Goal: Transaction & Acquisition: Subscribe to service/newsletter

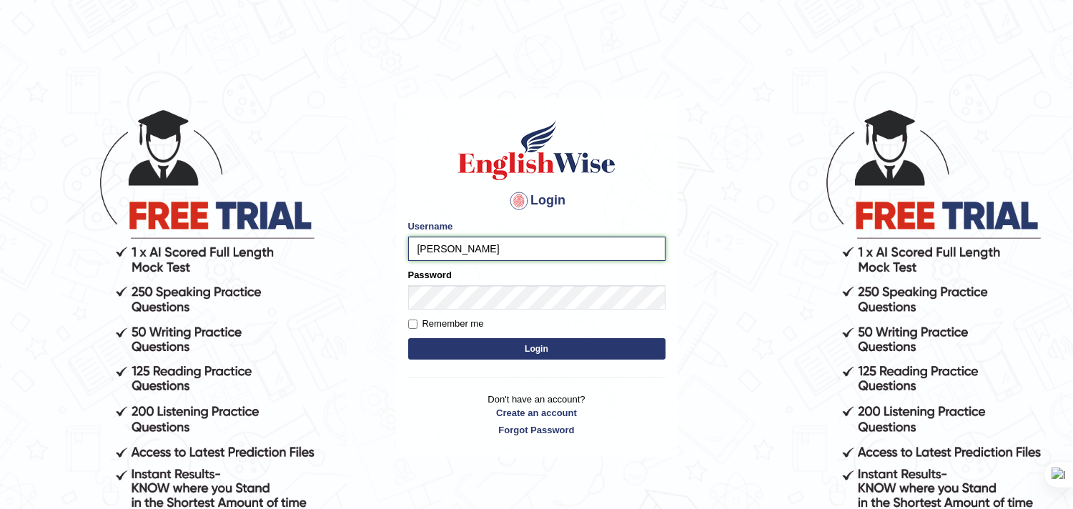
type input "bhuvaneswari_parramatta"
click at [566, 341] on button "Login" at bounding box center [536, 348] width 257 height 21
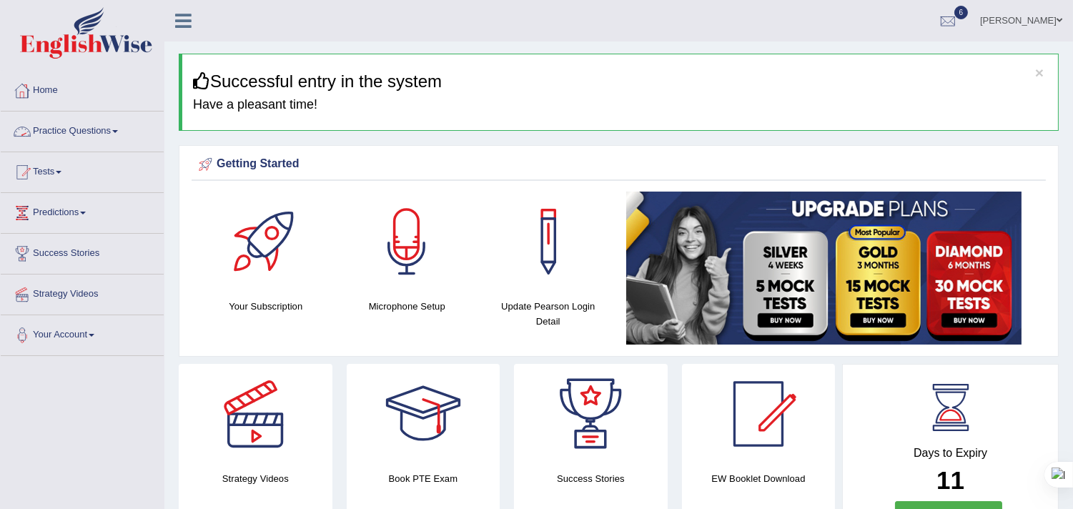
click at [117, 129] on link "Practice Questions" at bounding box center [82, 130] width 163 height 36
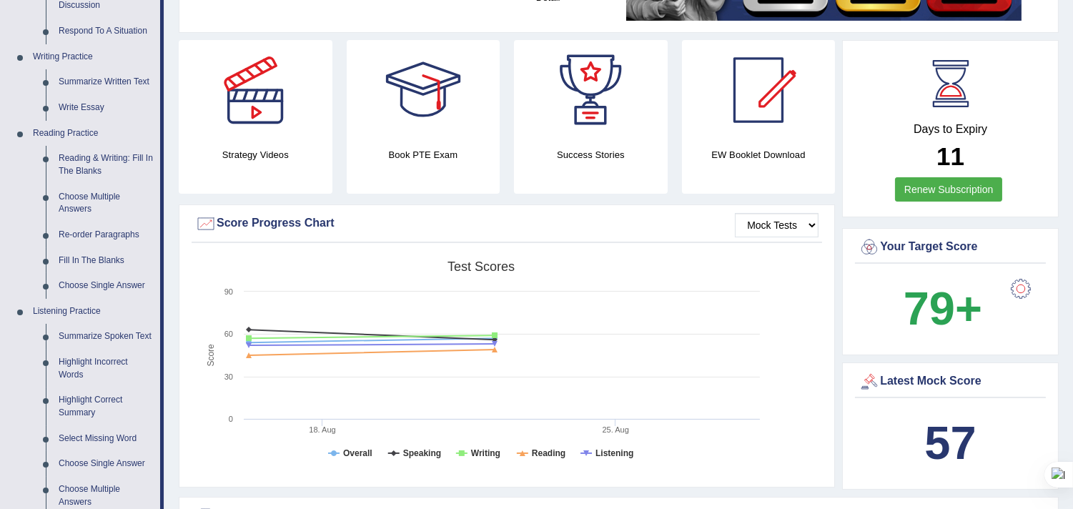
scroll to position [316, 0]
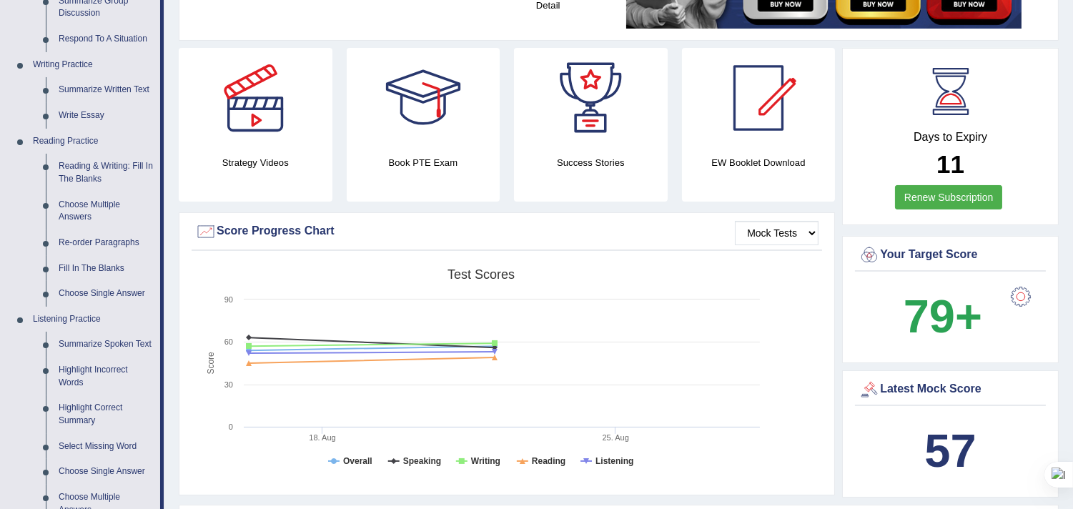
click at [973, 199] on link "Renew Subscription" at bounding box center [949, 197] width 108 height 24
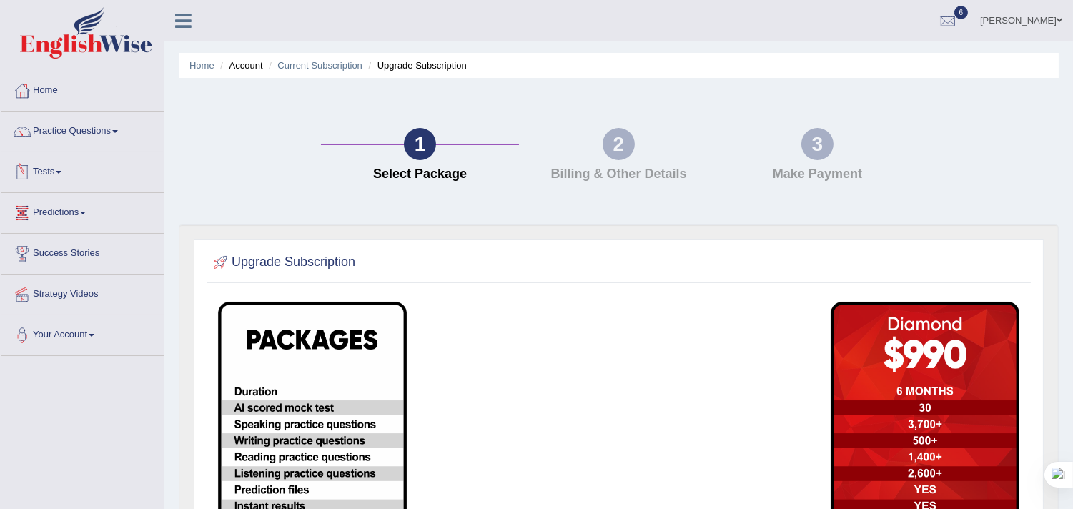
click at [622, 150] on div "2" at bounding box center [619, 144] width 32 height 32
click at [572, 159] on div "2 Billing & Other Details" at bounding box center [618, 158] width 199 height 61
click at [608, 150] on div "2" at bounding box center [619, 144] width 32 height 32
drag, startPoint x: 597, startPoint y: 145, endPoint x: 486, endPoint y: 139, distance: 111.0
click at [587, 143] on div "2 Billing & Other Details" at bounding box center [618, 158] width 199 height 61
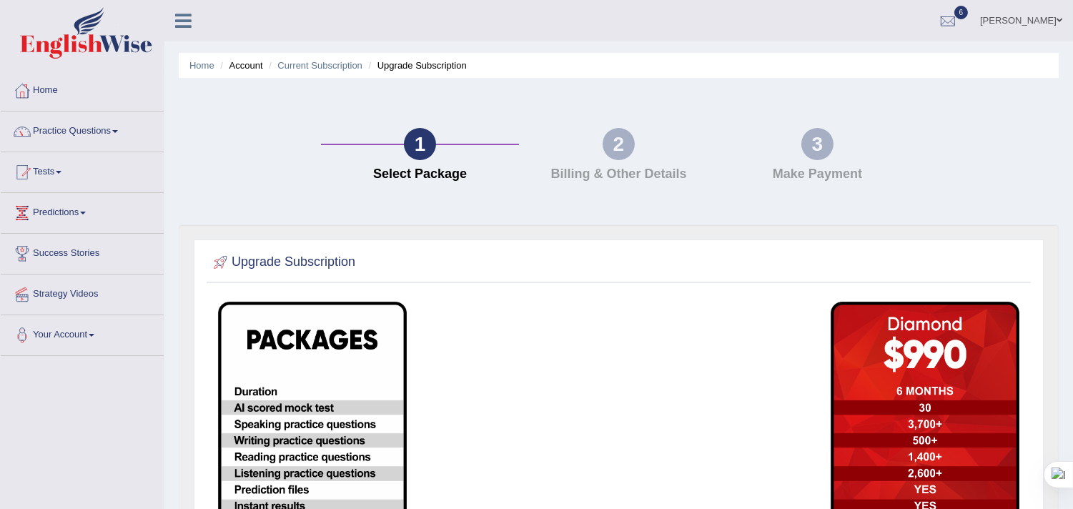
click at [409, 67] on li "Upgrade Subscription" at bounding box center [416, 66] width 102 height 14
click at [114, 126] on link "Practice Questions" at bounding box center [82, 130] width 163 height 36
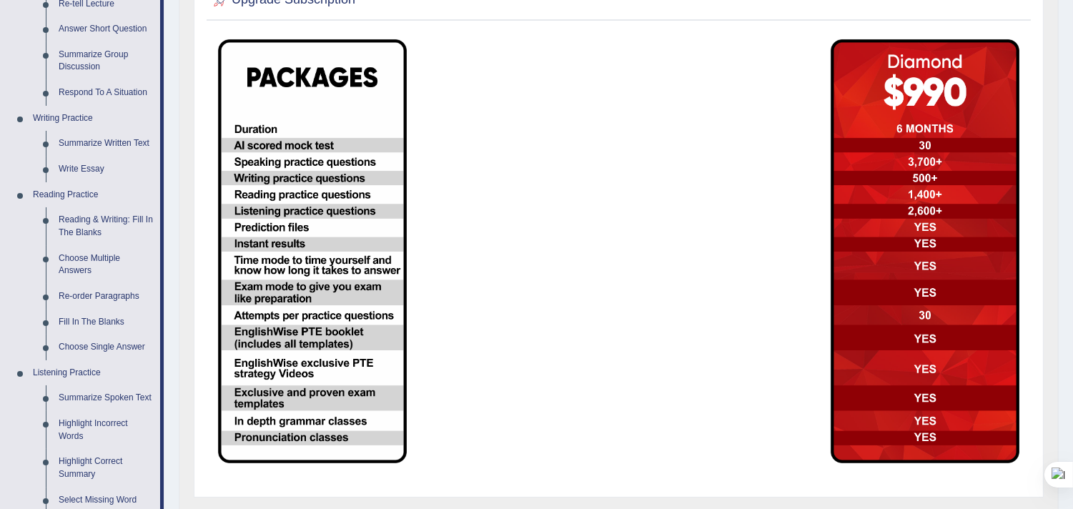
scroll to position [238, 0]
